Goal: Task Accomplishment & Management: Complete application form

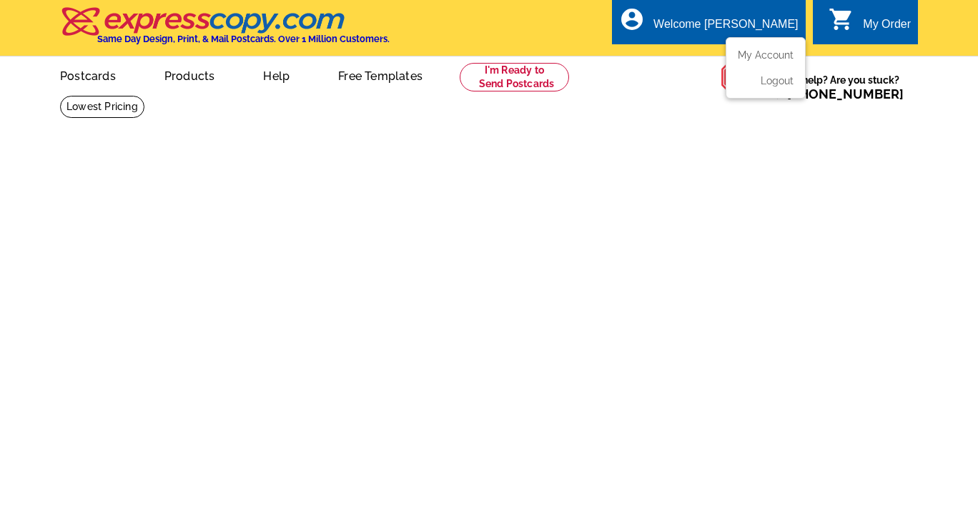
click at [746, 21] on div "Welcome [PERSON_NAME]" at bounding box center [725, 28] width 144 height 20
click at [769, 56] on link "My Account" at bounding box center [762, 55] width 61 height 13
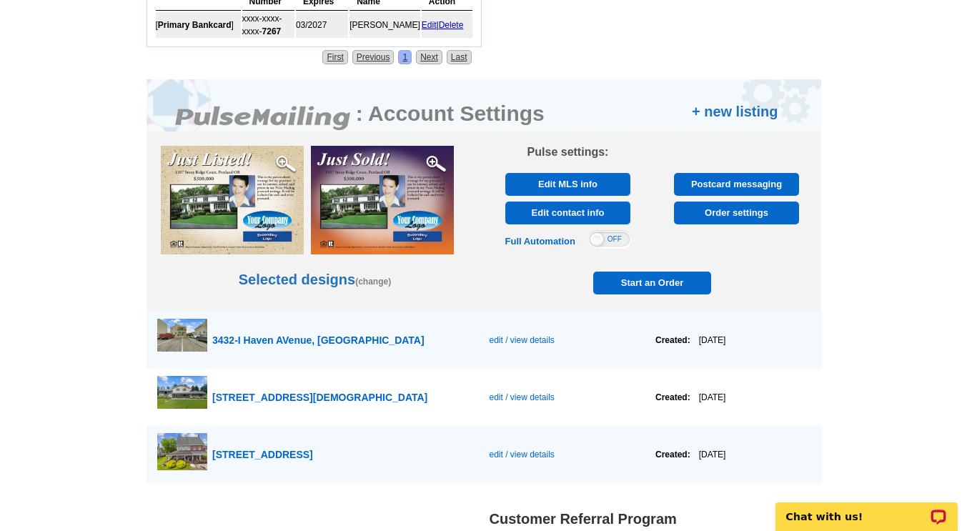
scroll to position [671, 0]
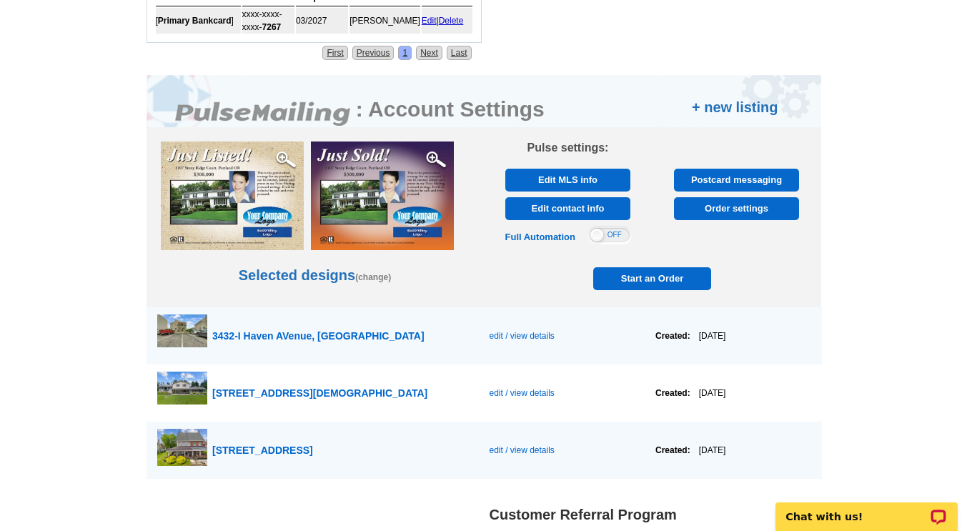
click at [751, 107] on link "+ new listing" at bounding box center [735, 107] width 87 height 21
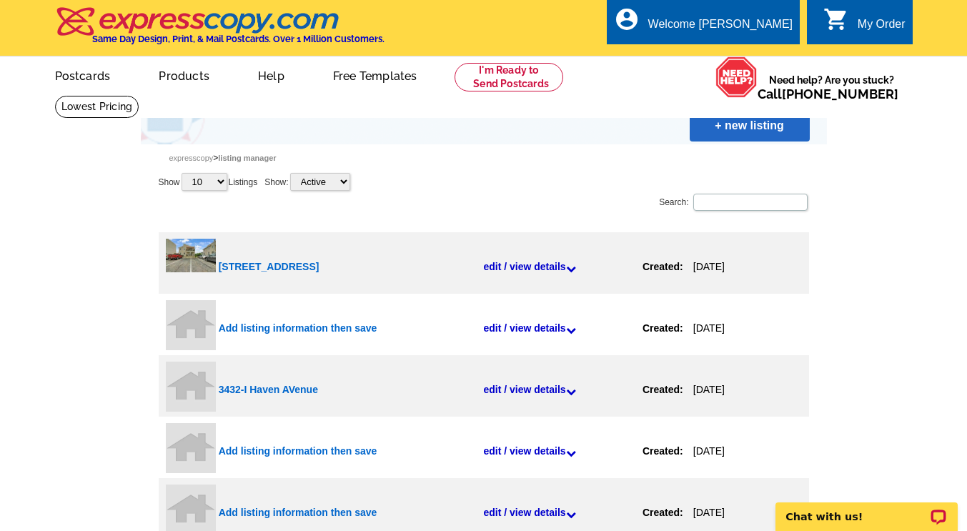
click at [759, 133] on link "+ new listing" at bounding box center [750, 125] width 120 height 31
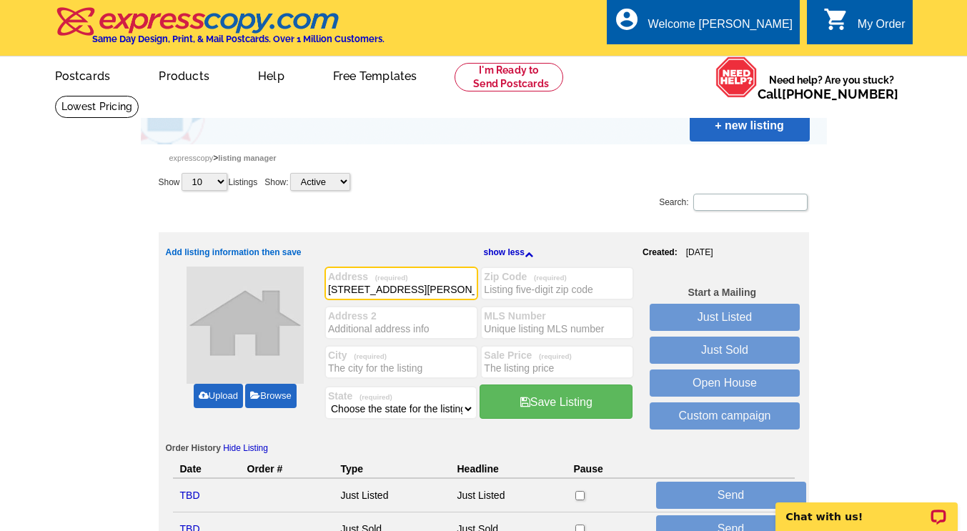
type input "[STREET_ADDRESS][PERSON_NAME]"
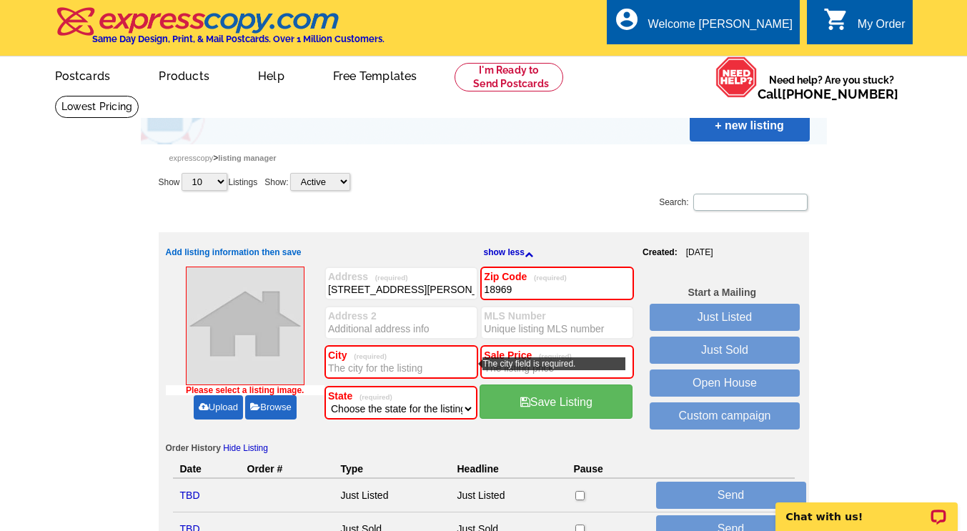
type input "18969"
click at [404, 359] on label "City (required)" at bounding box center [401, 355] width 147 height 11
click at [424, 370] on input "City (required)" at bounding box center [401, 368] width 147 height 14
type input "Telford"
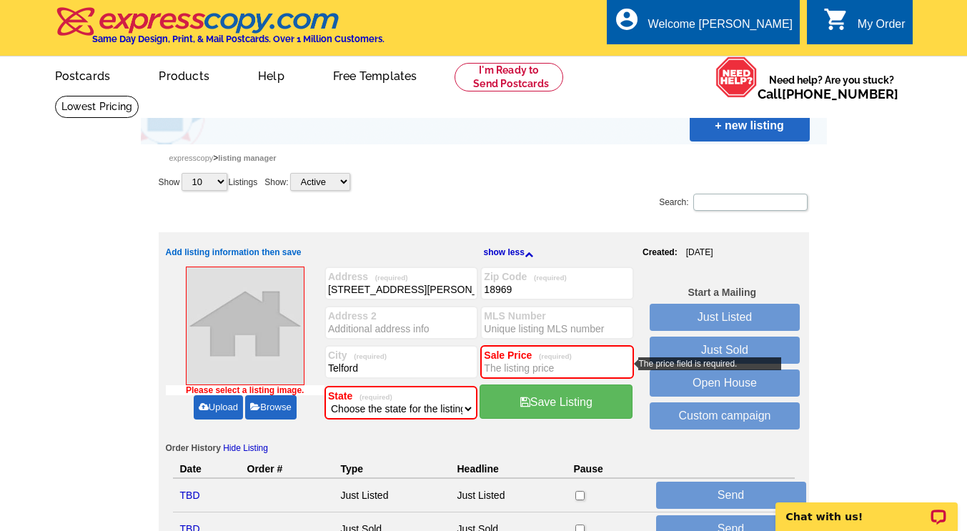
click at [571, 370] on input "Sale Price (required)" at bounding box center [557, 368] width 147 height 14
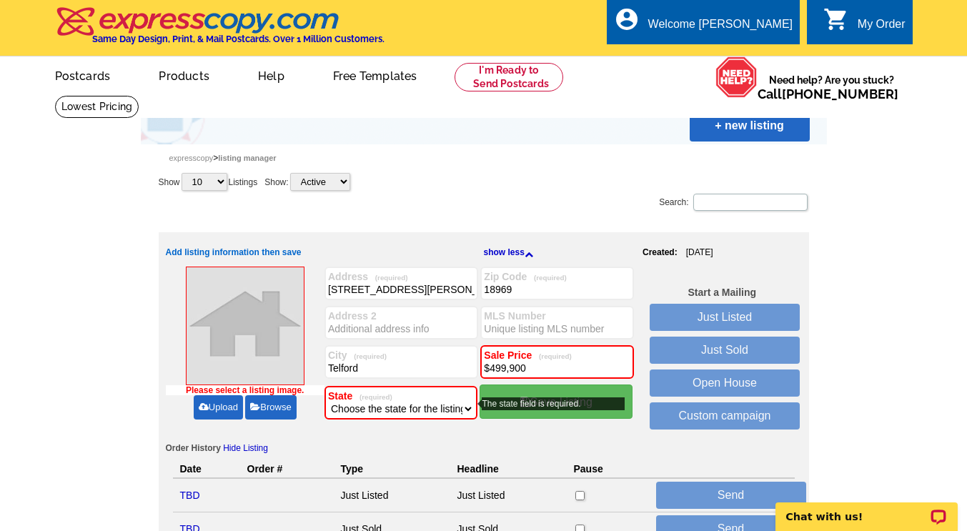
type input "$499,900"
click at [453, 413] on select "Choose the state for the listing Alabama Alaska Arizona Arkansas California Col…" at bounding box center [401, 409] width 146 height 14
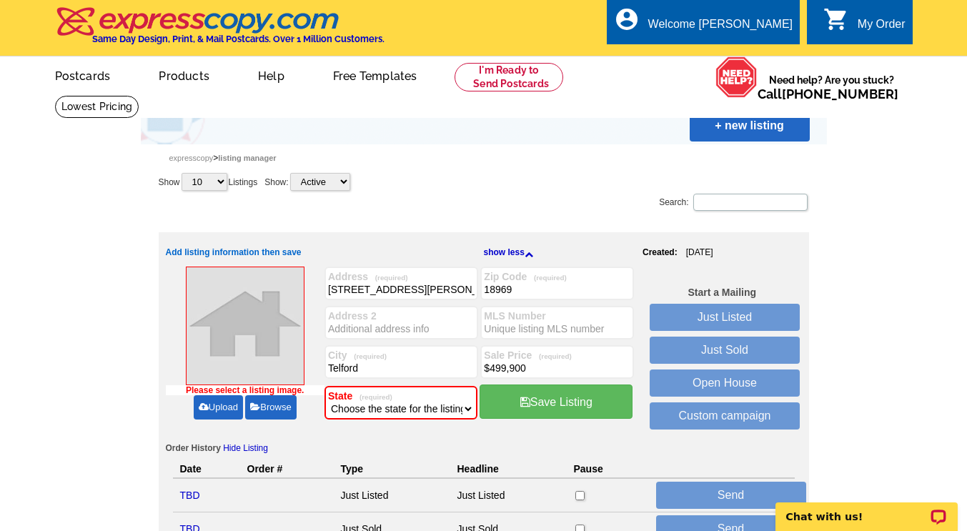
select select "39"
click at [328, 403] on select "Choose the state for the listing Alabama Alaska Arizona Arkansas California Col…" at bounding box center [401, 409] width 146 height 14
click at [588, 327] on input "MLS Number" at bounding box center [557, 329] width 147 height 14
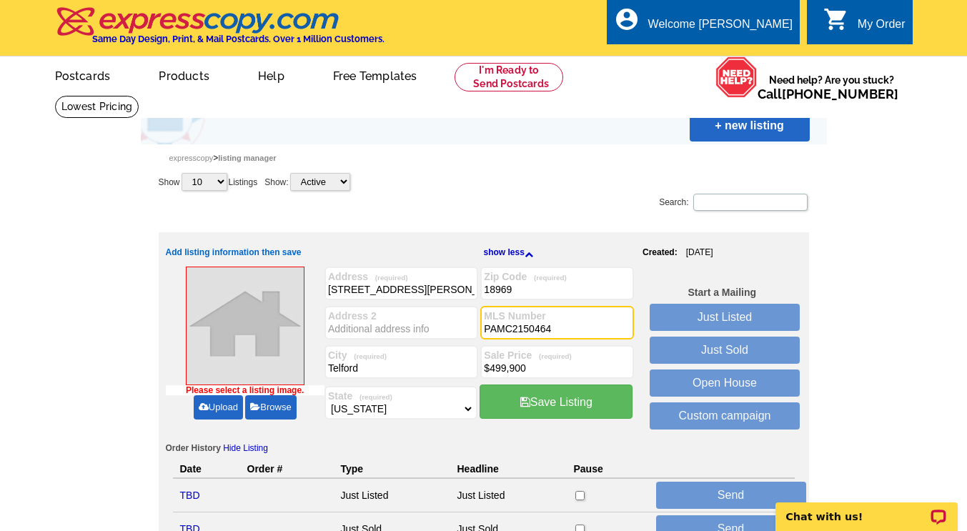
type input "PAMC2150464"
click at [227, 409] on link "Upload" at bounding box center [218, 407] width 49 height 24
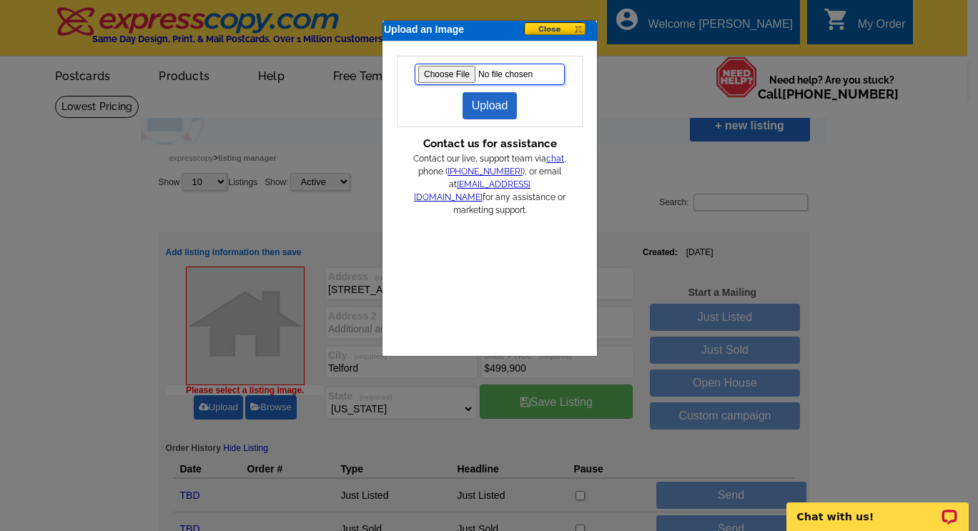
click at [441, 74] on input "file" at bounding box center [490, 74] width 150 height 21
type input "C:\fakepath\1-web-or-mls-DJI_20250811155218_0120_D.jpg"
click at [490, 111] on link "Upload" at bounding box center [490, 105] width 55 height 27
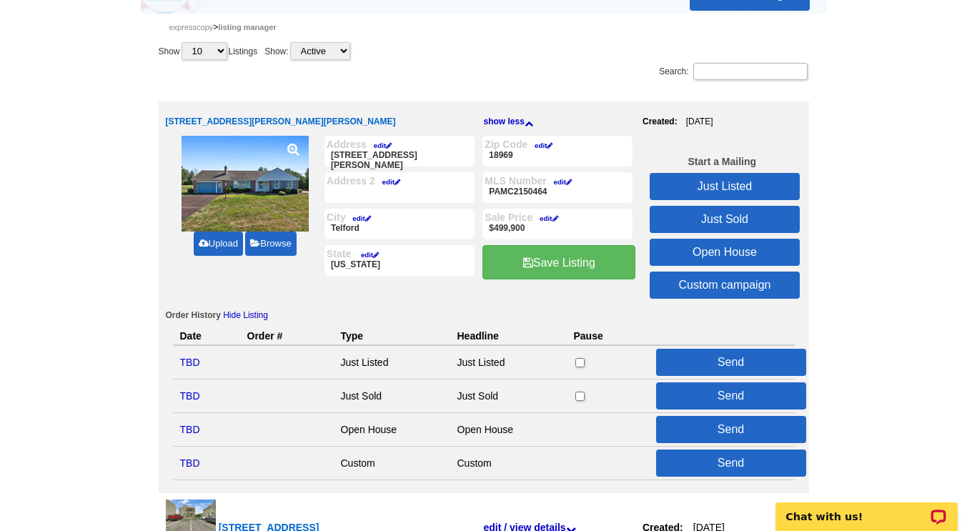
scroll to position [117, 0]
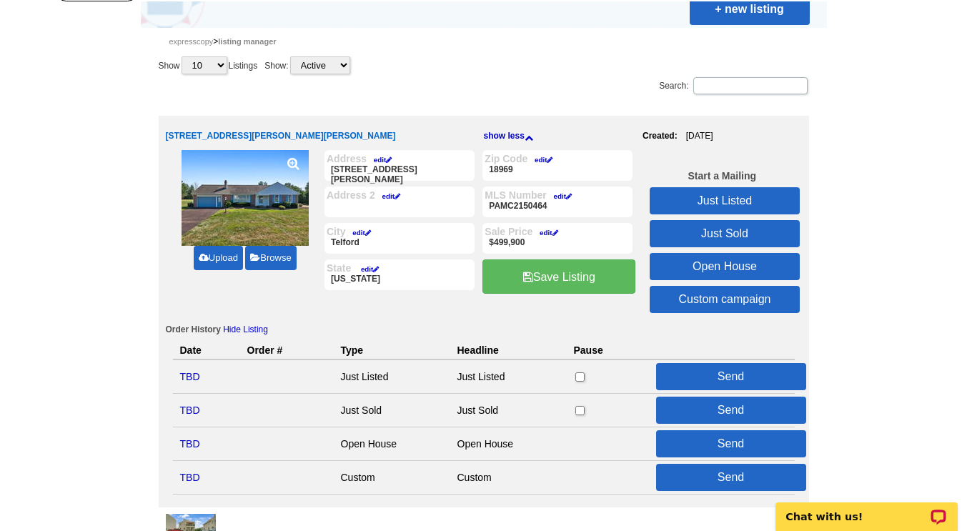
click at [562, 276] on link "Save Listing" at bounding box center [559, 277] width 153 height 34
click at [563, 282] on link "Save Listing" at bounding box center [559, 277] width 153 height 34
click at [566, 278] on link "Save Listing" at bounding box center [559, 277] width 153 height 34
click at [731, 201] on link "Just Listed" at bounding box center [725, 200] width 150 height 27
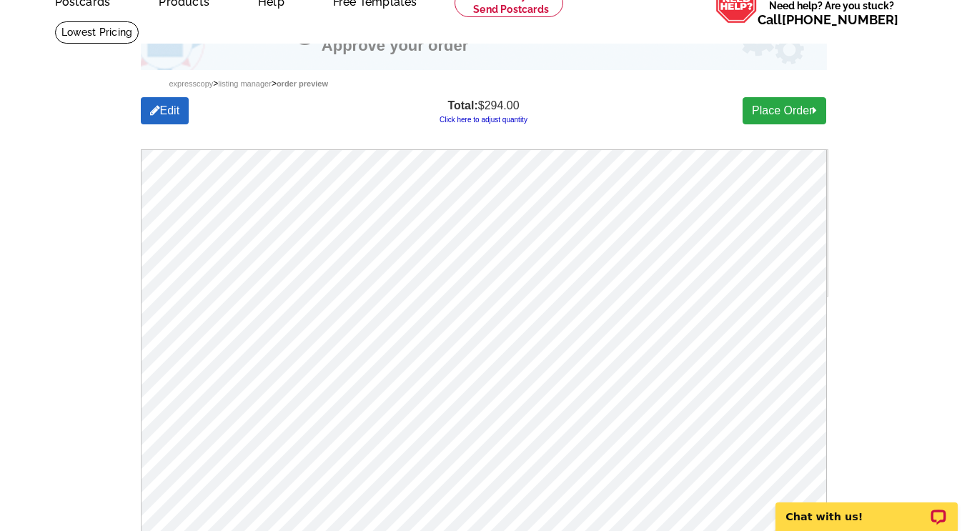
scroll to position [65, 0]
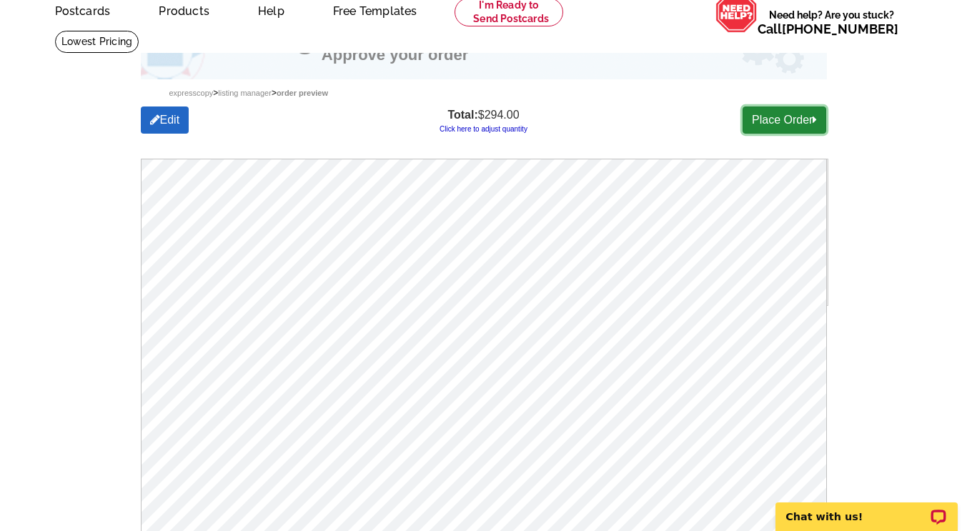
click at [796, 124] on link "Place Order" at bounding box center [785, 120] width 84 height 27
click at [795, 119] on link "Place Order" at bounding box center [785, 120] width 84 height 27
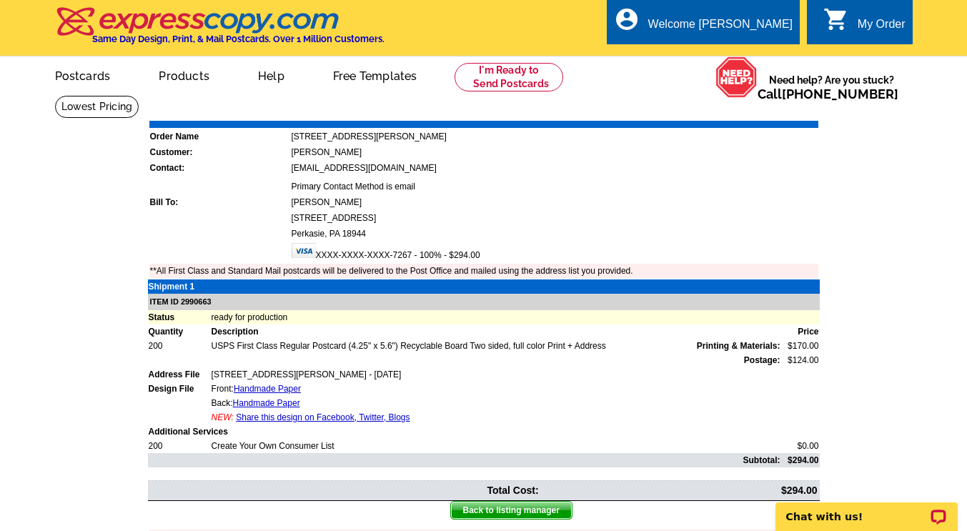
click at [790, 111] on link "Print Invoice" at bounding box center [782, 110] width 74 height 12
